Goal: Use online tool/utility: Utilize a website feature to perform a specific function

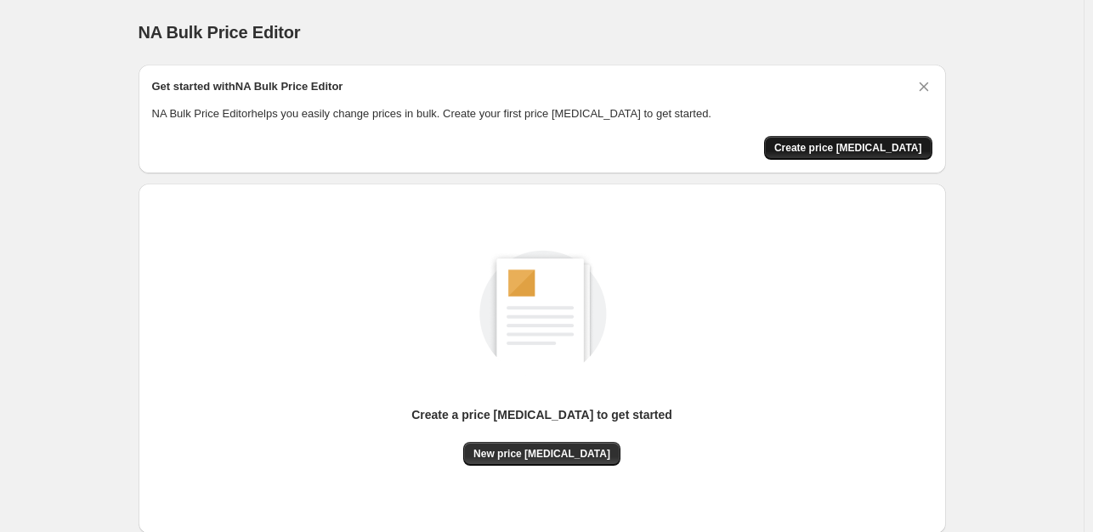
click at [876, 147] on span "Create price [MEDICAL_DATA]" at bounding box center [848, 148] width 148 height 14
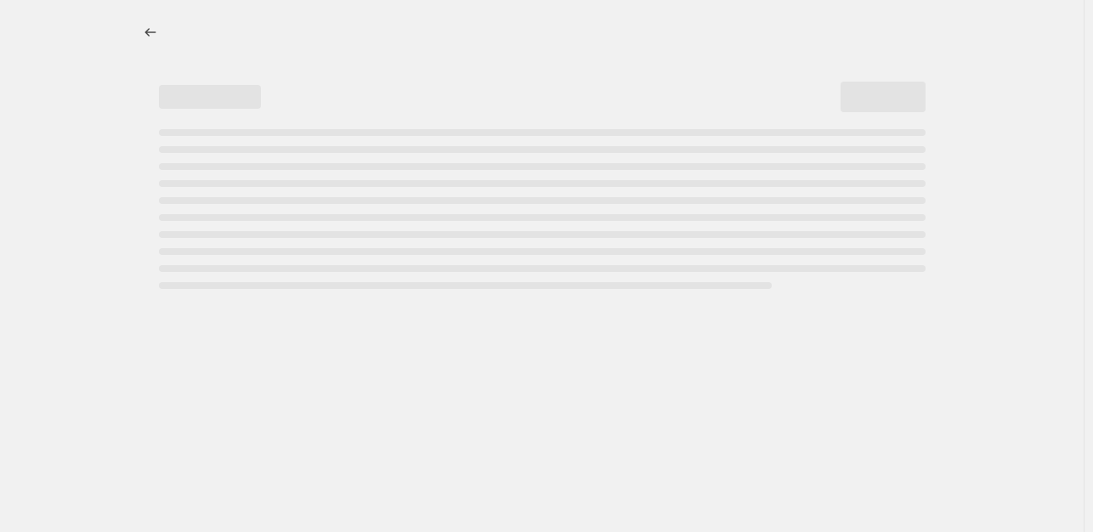
select select "percentage"
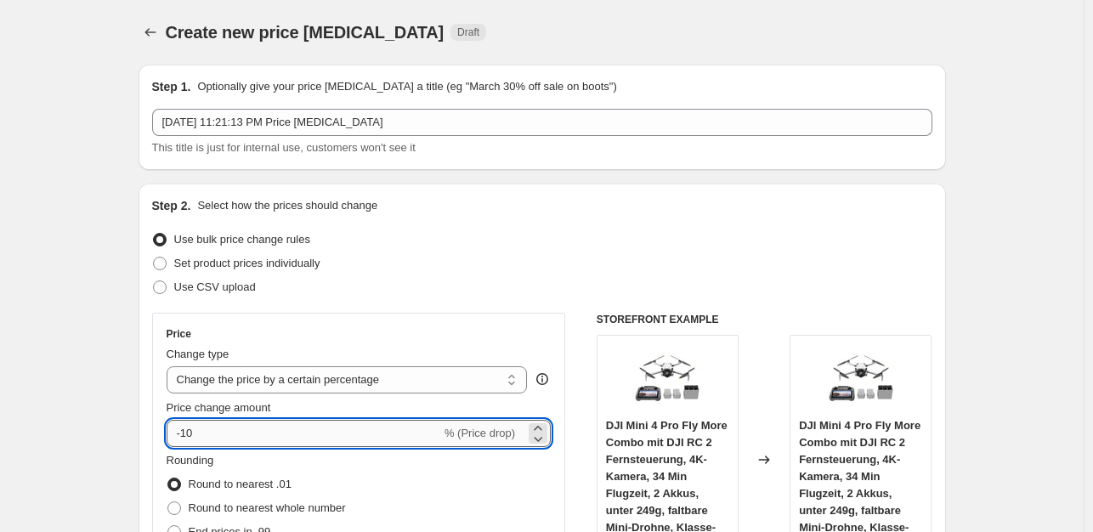
click at [253, 430] on input "-10" at bounding box center [304, 433] width 275 height 27
type input "-1"
type input "-35"
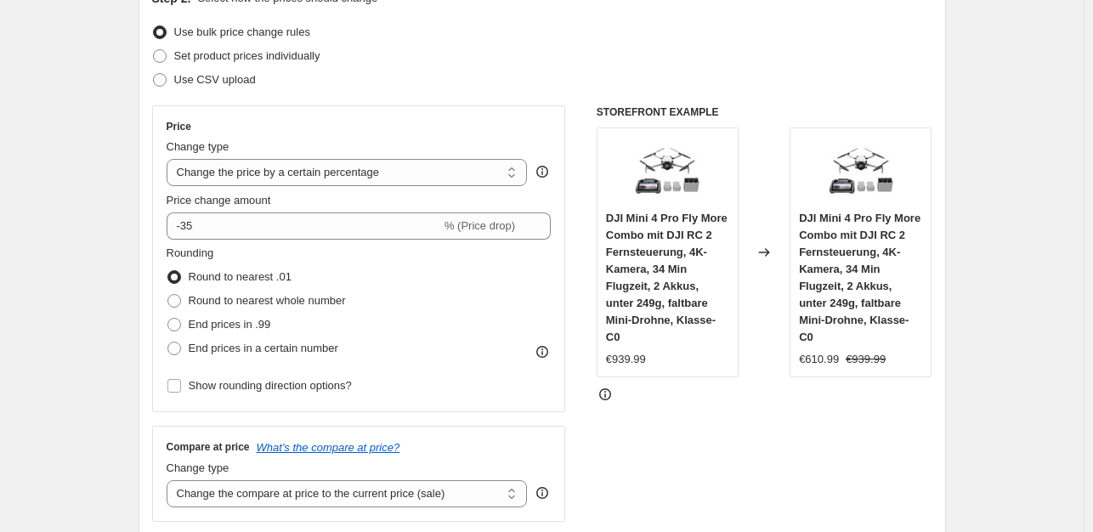
scroll to position [211, 0]
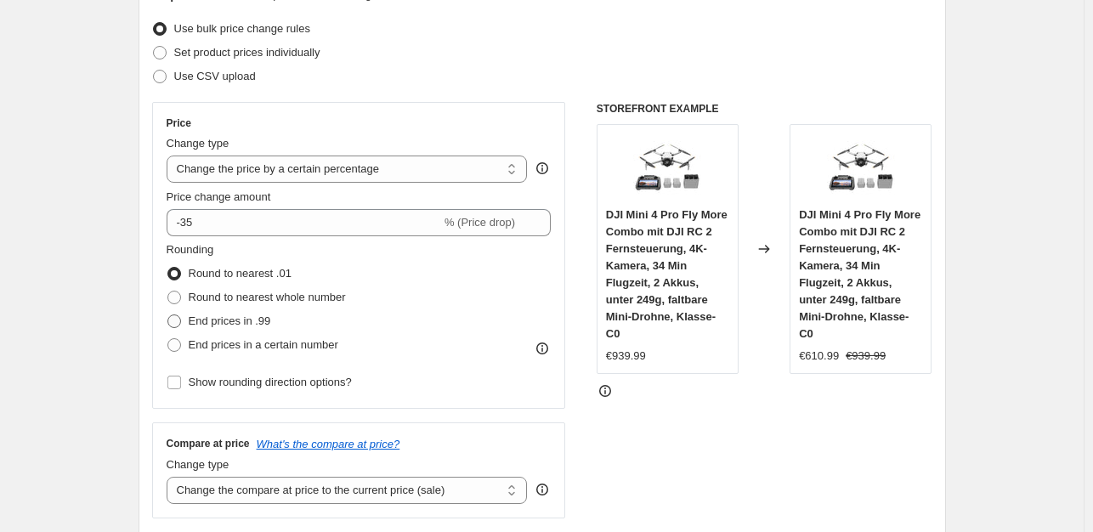
click at [258, 325] on span "End prices in .99" at bounding box center [230, 321] width 82 height 13
click at [168, 315] on input "End prices in .99" at bounding box center [167, 315] width 1 height 1
radio input "true"
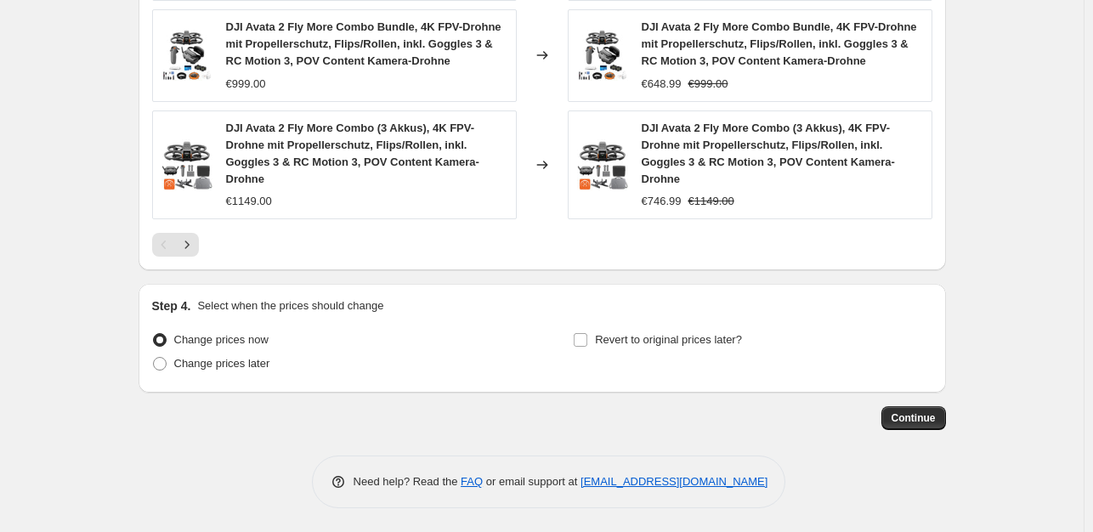
scroll to position [1295, 0]
click at [904, 411] on span "Continue" at bounding box center [914, 418] width 44 height 14
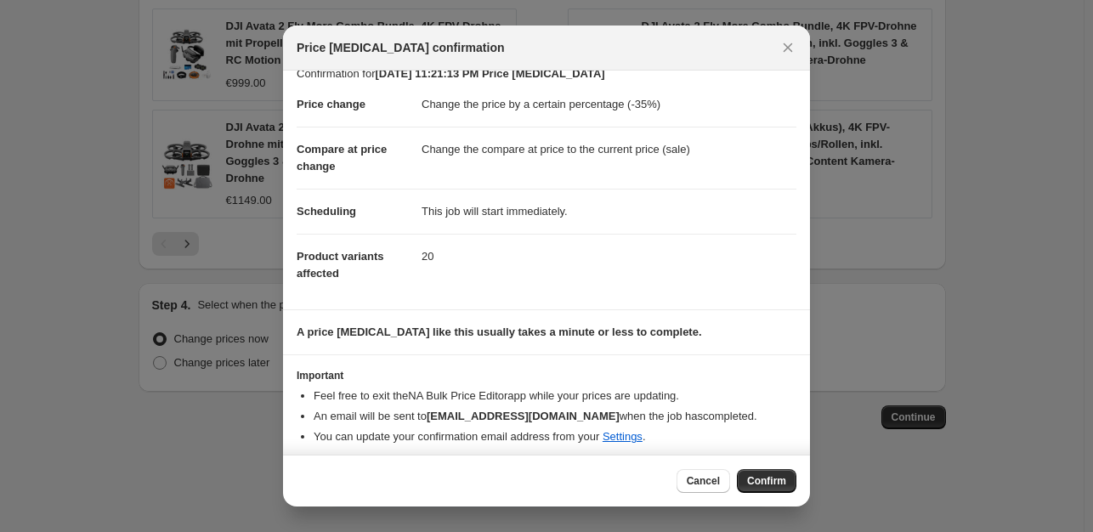
scroll to position [26, 0]
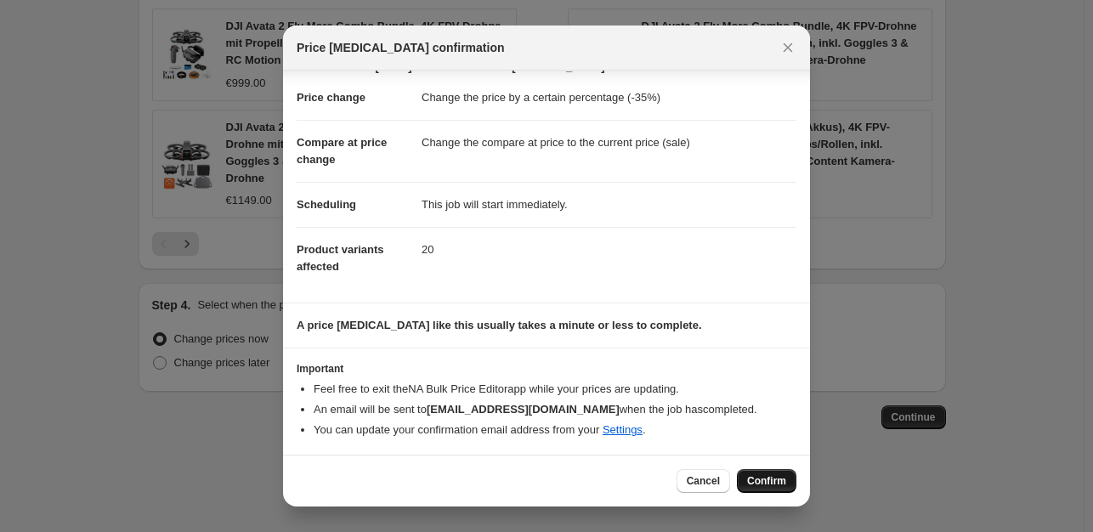
click at [751, 484] on span "Confirm" at bounding box center [766, 481] width 39 height 14
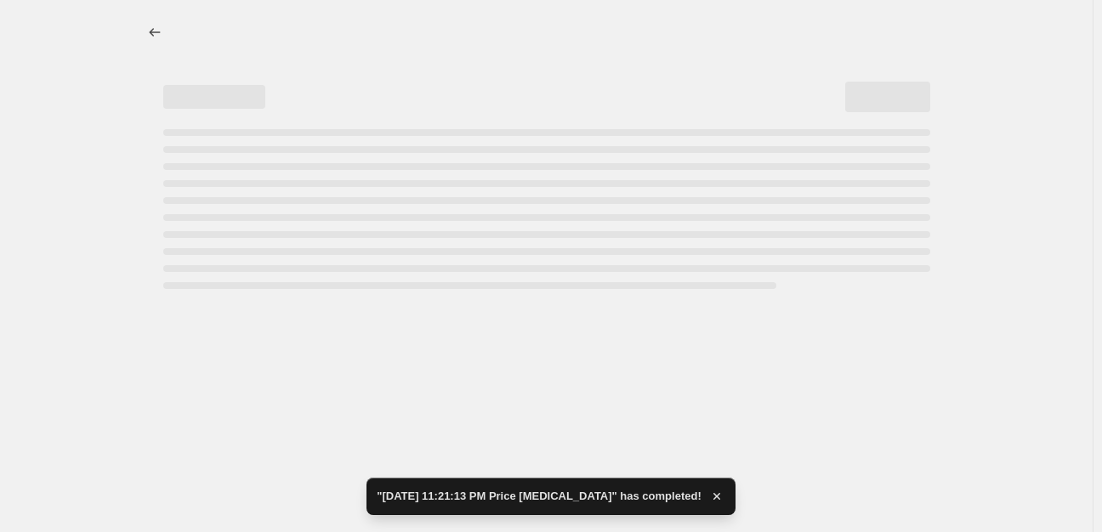
select select "percentage"
